Goal: Transaction & Acquisition: Purchase product/service

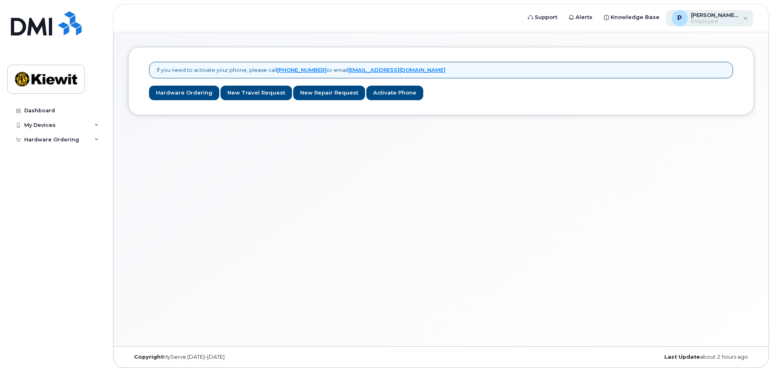
click at [734, 21] on span "Employee" at bounding box center [715, 21] width 48 height 6
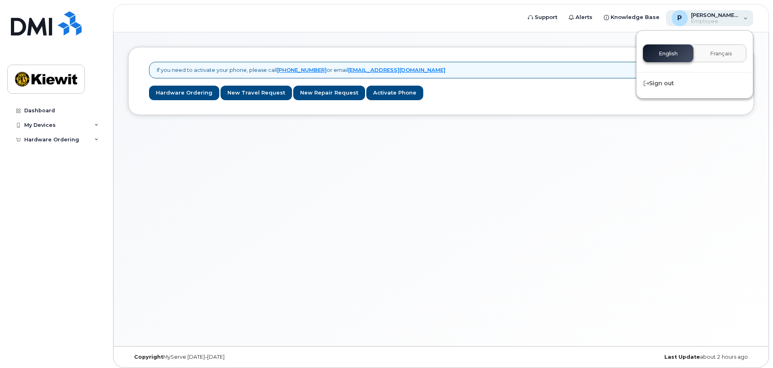
click at [734, 21] on span "Employee" at bounding box center [715, 21] width 48 height 6
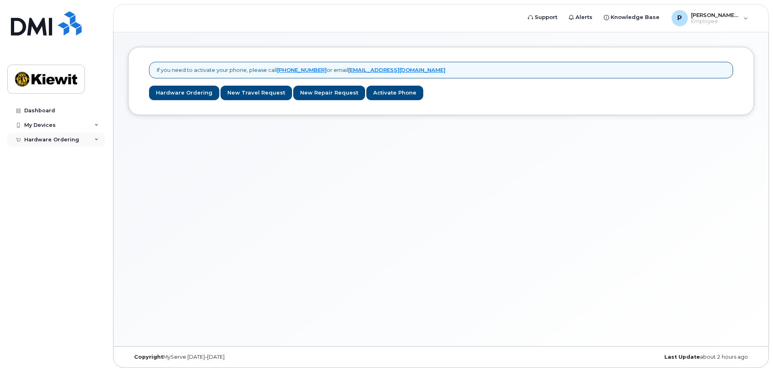
click at [94, 136] on div "Hardware Ordering" at bounding box center [56, 139] width 98 height 15
click at [96, 124] on icon at bounding box center [96, 125] width 4 height 4
click at [145, 166] on div "If you need to activate your phone, please call 1-877-689-8289 or email helpdes…" at bounding box center [440, 189] width 655 height 314
click at [53, 172] on div "New Order" at bounding box center [43, 169] width 31 height 7
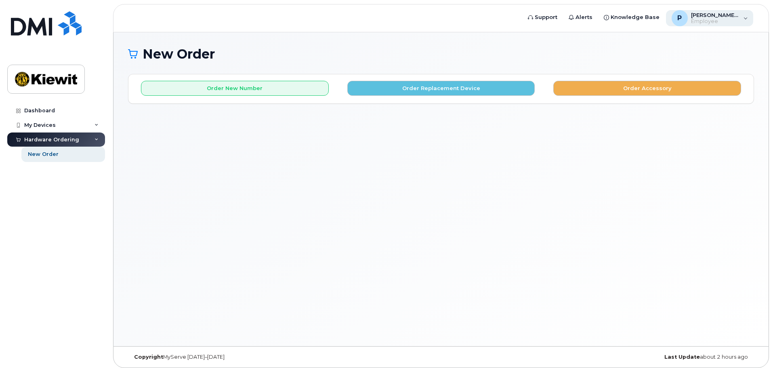
click at [738, 19] on span "Employee" at bounding box center [715, 21] width 48 height 6
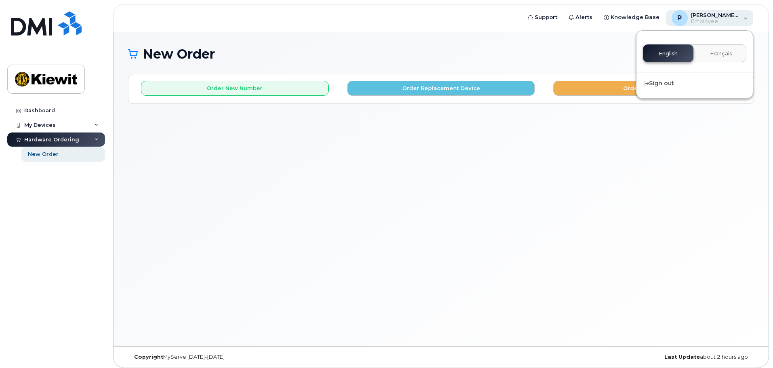
click at [738, 19] on span "Employee" at bounding box center [715, 21] width 48 height 6
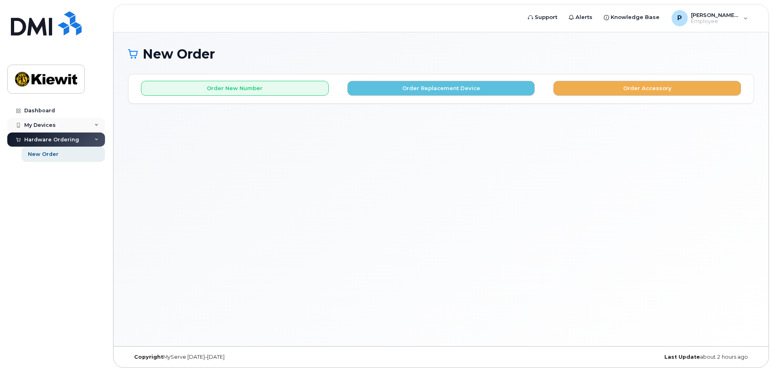
click at [97, 124] on icon at bounding box center [96, 125] width 4 height 4
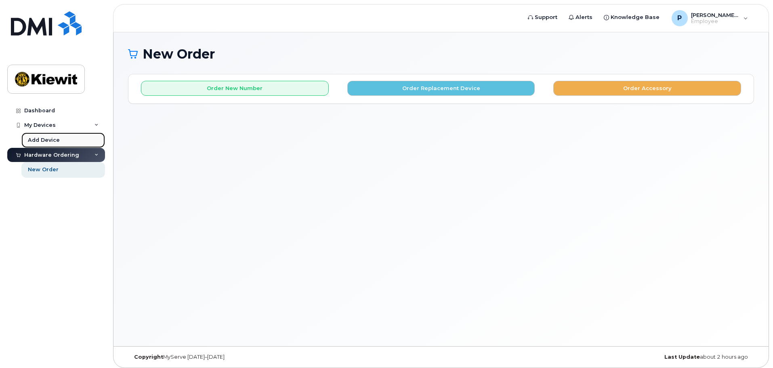
click at [52, 138] on div "Add Device" at bounding box center [44, 139] width 32 height 7
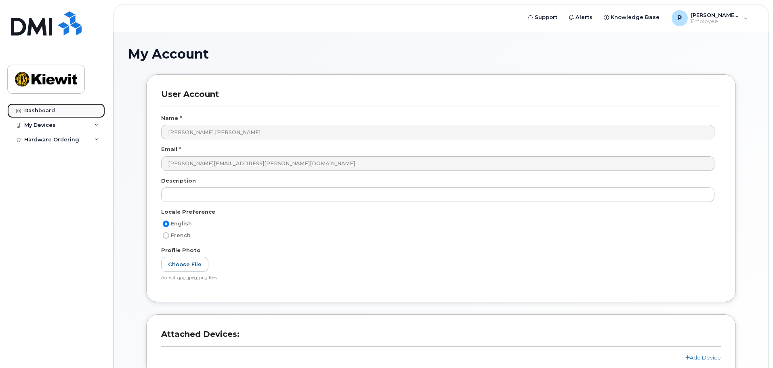
click at [49, 105] on link "Dashboard" at bounding box center [56, 110] width 98 height 15
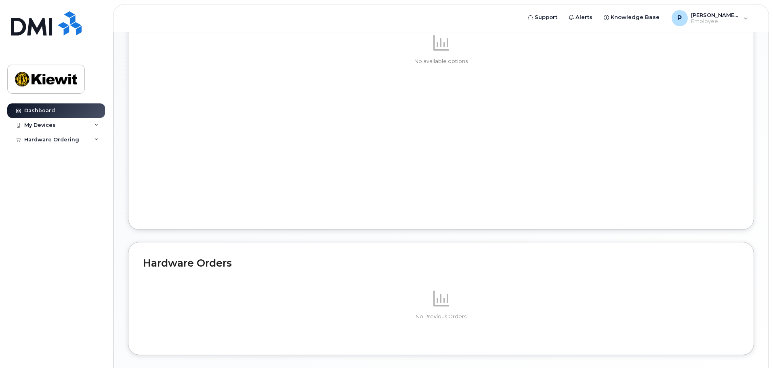
scroll to position [392, 0]
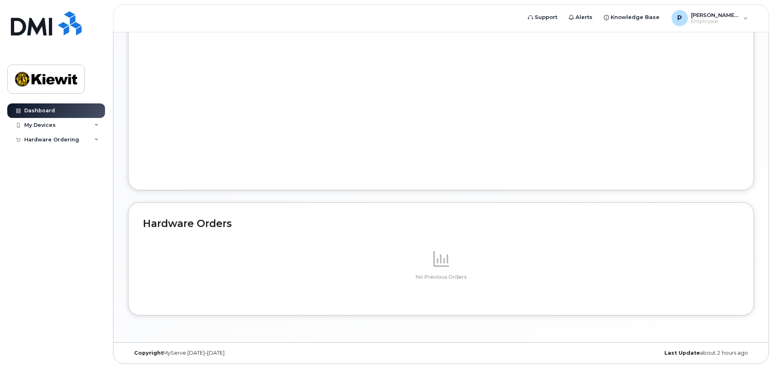
click at [424, 276] on p "No Previous Orders" at bounding box center [441, 276] width 596 height 7
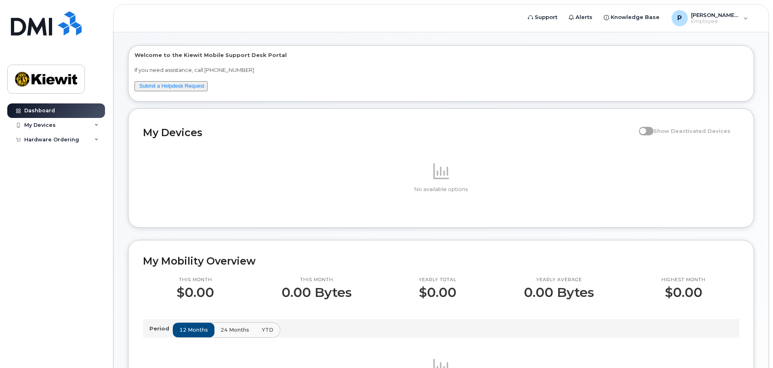
scroll to position [0, 0]
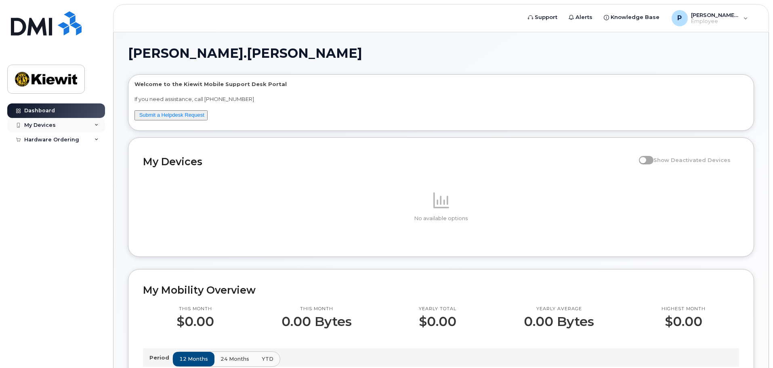
click at [93, 124] on div "My Devices" at bounding box center [56, 125] width 98 height 15
click at [59, 143] on link "Add Device" at bounding box center [63, 139] width 84 height 15
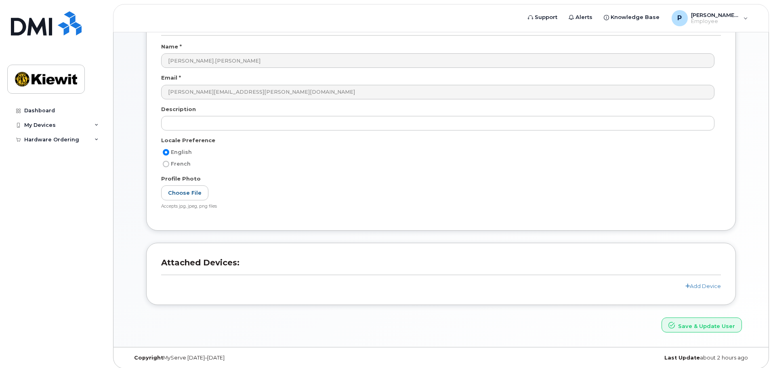
scroll to position [76, 0]
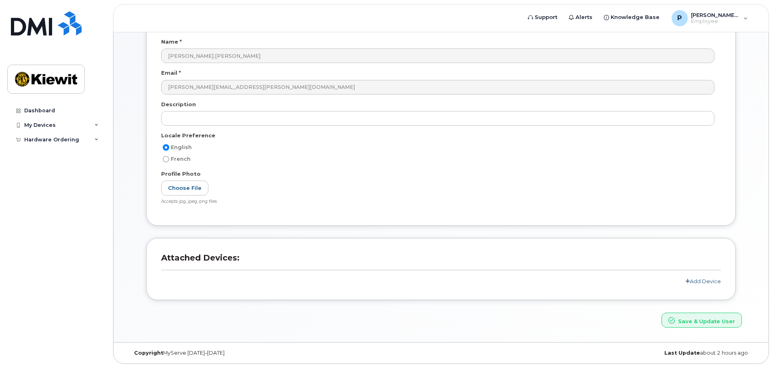
click at [708, 282] on link "Add Device" at bounding box center [703, 281] width 36 height 6
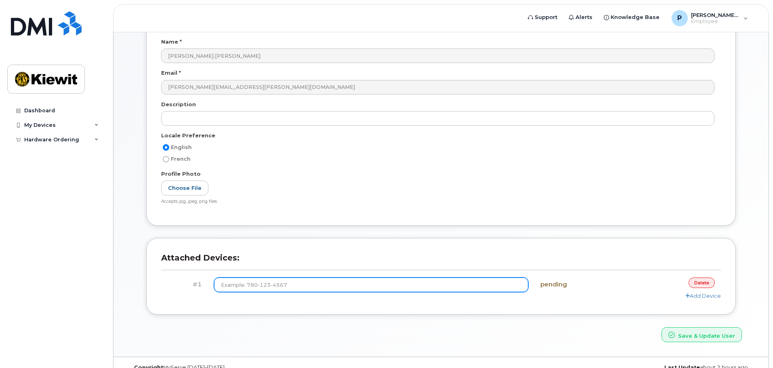
click at [405, 289] on input at bounding box center [371, 284] width 314 height 15
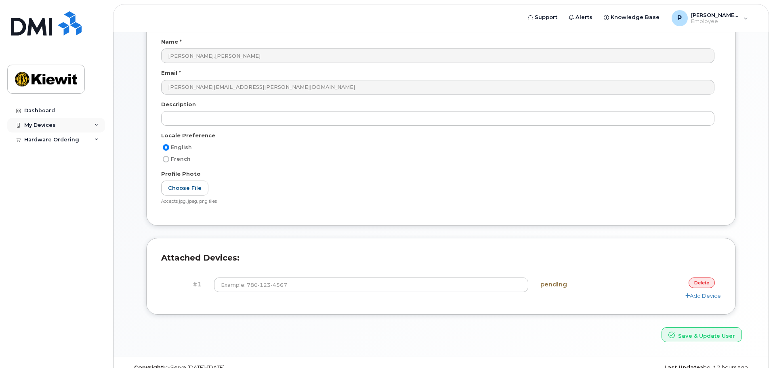
click at [48, 119] on div "My Devices" at bounding box center [56, 125] width 98 height 15
click at [66, 153] on div "Hardware Ordering" at bounding box center [51, 155] width 55 height 6
click at [52, 167] on div "New Order" at bounding box center [43, 169] width 31 height 7
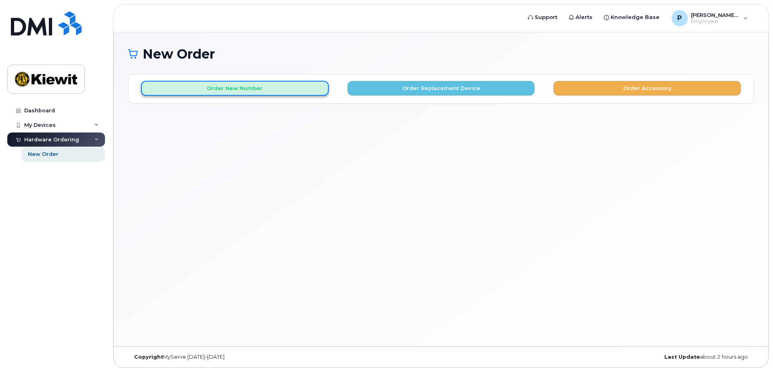
click at [271, 91] on button "Order New Number" at bounding box center [235, 88] width 188 height 15
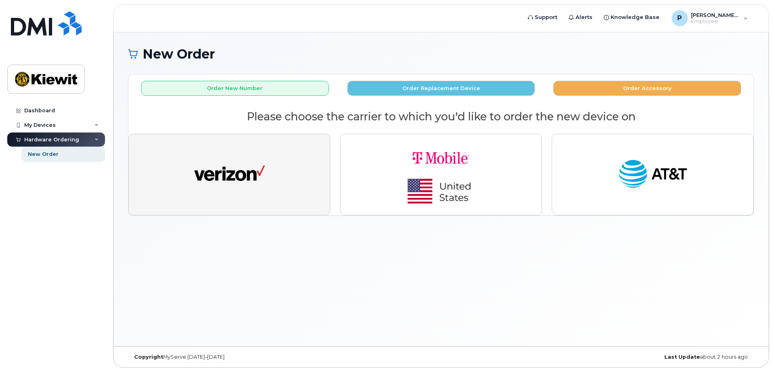
click at [263, 190] on img "button" at bounding box center [229, 174] width 71 height 36
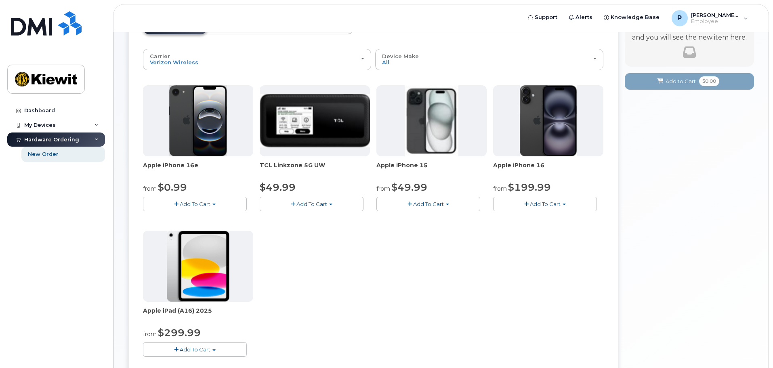
scroll to position [121, 0]
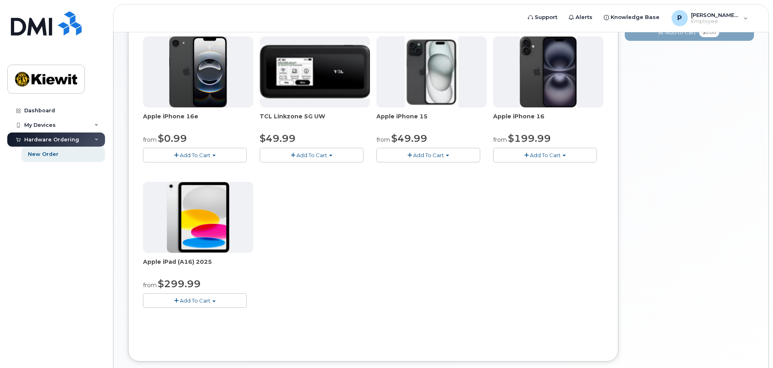
click at [204, 300] on span "Add To Cart" at bounding box center [195, 300] width 31 height 6
click at [219, 316] on link "$299.99 - 2 Year Activation (128GB)" at bounding box center [200, 315] width 111 height 10
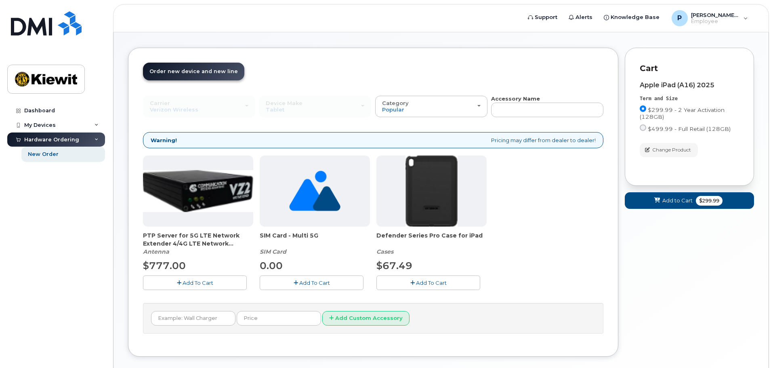
scroll to position [40, 0]
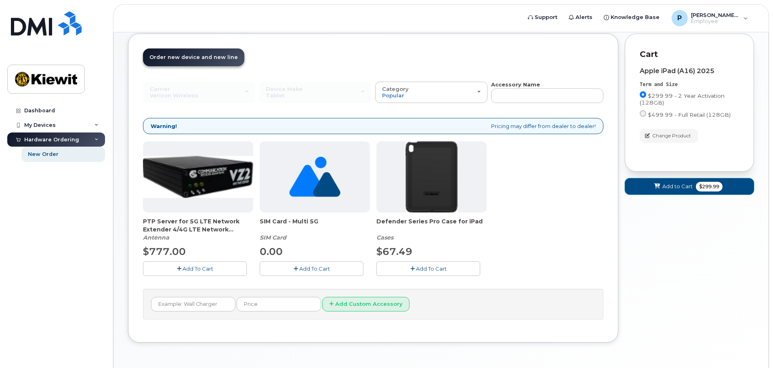
click at [693, 190] on button "Add to Cart $299.99" at bounding box center [688, 186] width 129 height 17
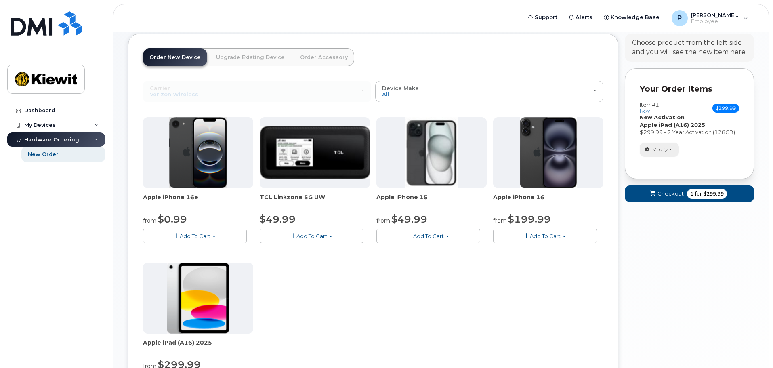
click at [676, 152] on button "Modify" at bounding box center [658, 149] width 39 height 14
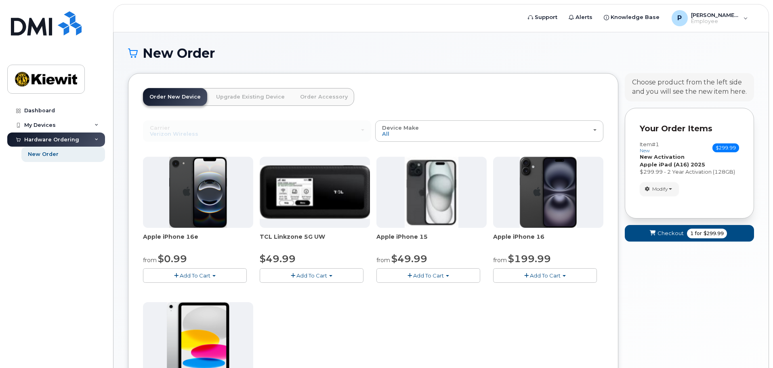
scroll to position [0, 0]
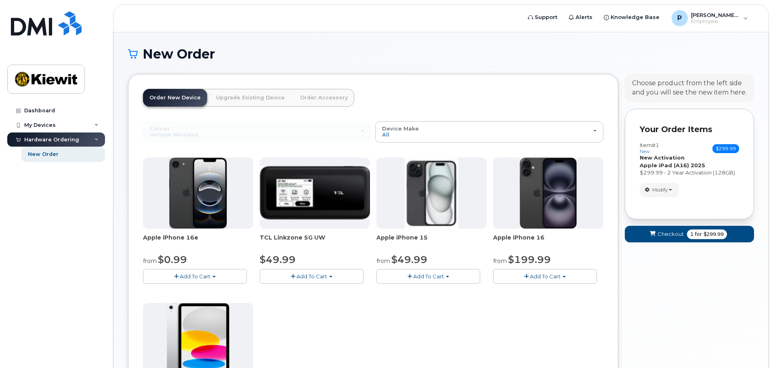
click at [716, 155] on div "Item #1 new $299.99 Accessories Only SIM Only Activation New Activation Hardwar…" at bounding box center [688, 159] width 99 height 34
click at [720, 153] on span "$299.99" at bounding box center [725, 148] width 27 height 9
click at [723, 151] on span "$299.99" at bounding box center [725, 148] width 27 height 9
click at [669, 158] on strong "New Activation" at bounding box center [661, 157] width 45 height 6
click at [674, 235] on span "Checkout" at bounding box center [670, 234] width 26 height 8
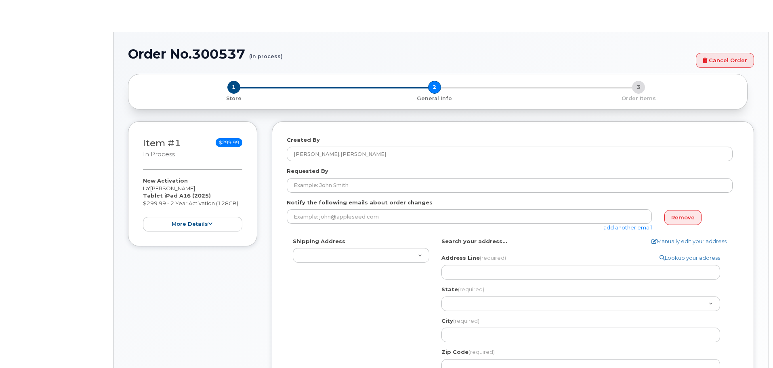
select select
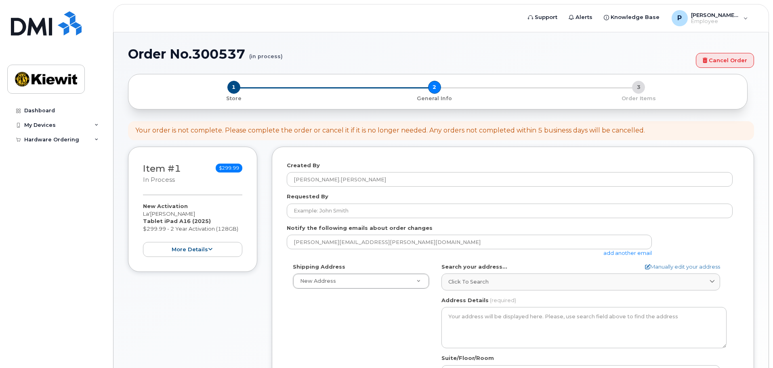
scroll to position [40, 0]
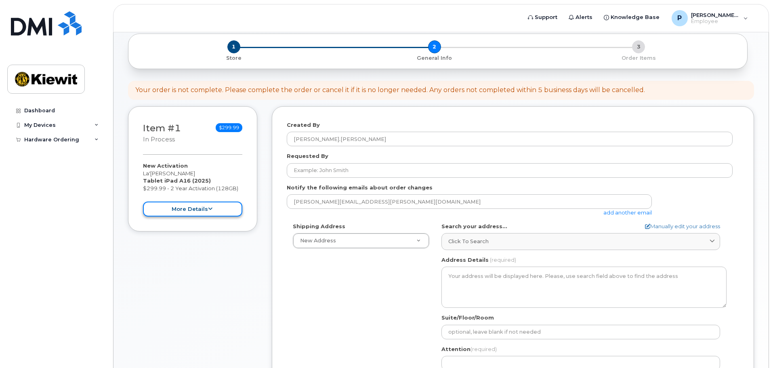
click at [215, 209] on button "more details" at bounding box center [192, 208] width 99 height 15
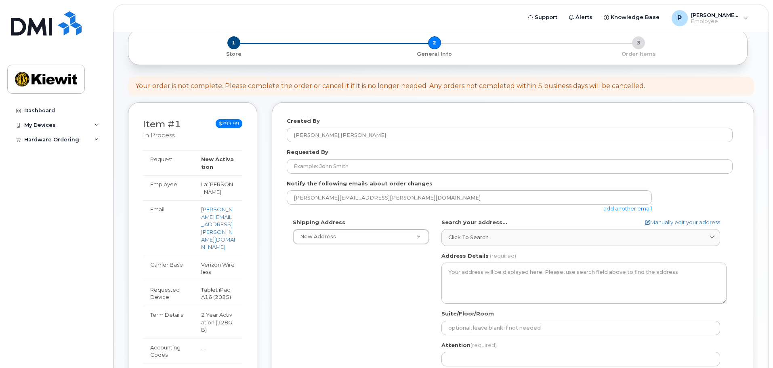
scroll to position [0, 0]
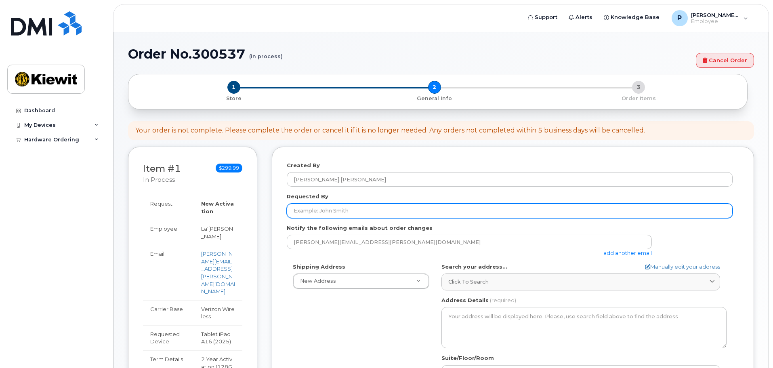
click at [333, 213] on input "Requested By" at bounding box center [510, 210] width 446 height 15
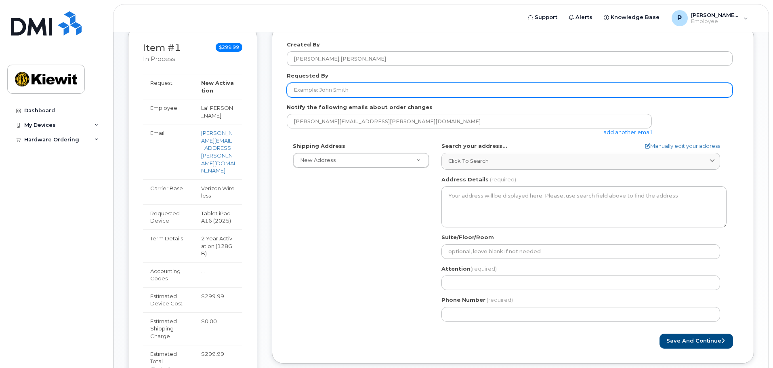
scroll to position [121, 0]
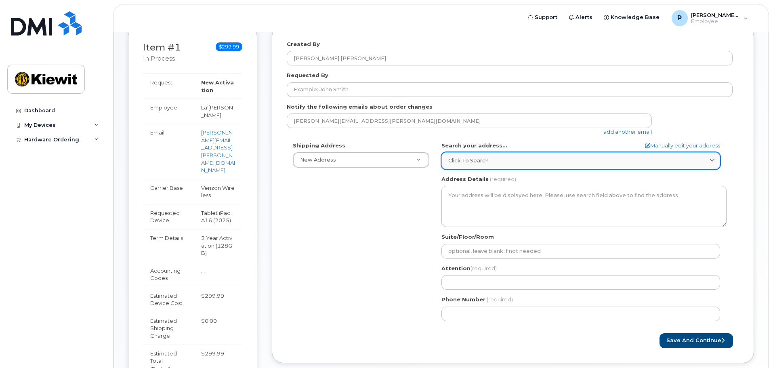
click at [462, 157] on span "Click to search" at bounding box center [468, 161] width 40 height 8
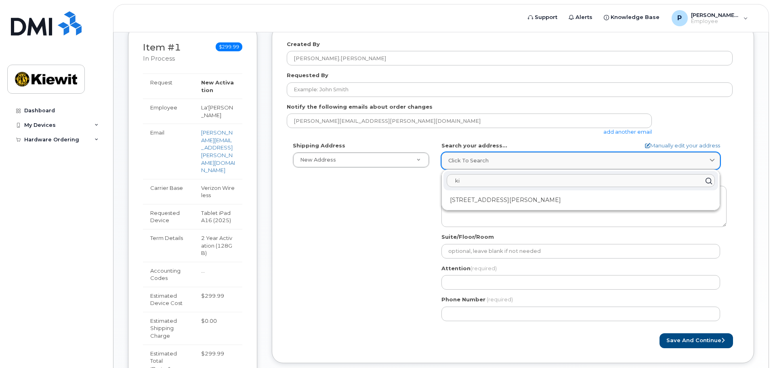
type input "k"
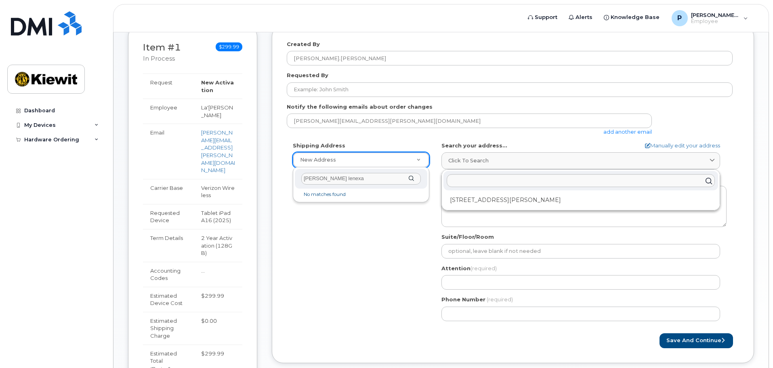
type input "[PERSON_NAME] lenexa"
click at [415, 178] on div "[PERSON_NAME] lenexa" at bounding box center [361, 179] width 132 height 20
click at [369, 180] on input "[PERSON_NAME] lenexa" at bounding box center [360, 179] width 119 height 12
drag, startPoint x: 364, startPoint y: 182, endPoint x: 274, endPoint y: 186, distance: 90.9
click at [274, 186] on body "Support Alerts Knowledge Base P [PERSON_NAME].[PERSON_NAME] Employee English Fr…" at bounding box center [386, 176] width 773 height 595
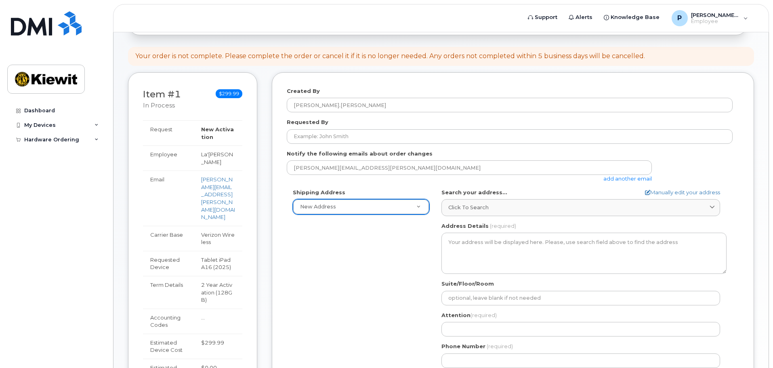
scroll to position [81, 0]
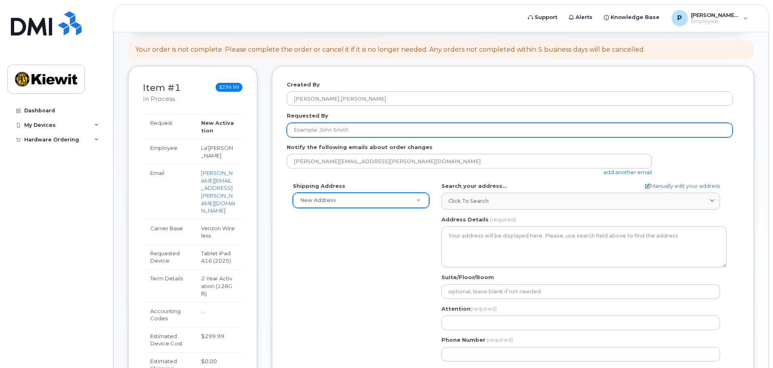
click at [330, 130] on input "Requested By" at bounding box center [510, 130] width 446 height 15
